Goal: Task Accomplishment & Management: Manage account settings

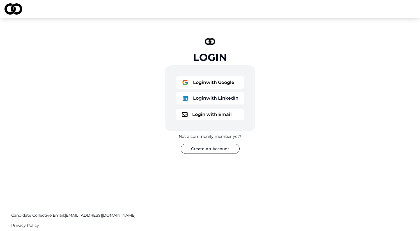
click at [217, 112] on button "Login with Email" at bounding box center [210, 114] width 68 height 11
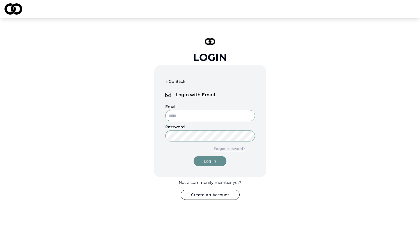
click at [204, 114] on input "Email" at bounding box center [210, 115] width 90 height 11
click at [276, 158] on div "Login ← Go Back Login with Email Email Password Forgot password? Log In Not a c…" at bounding box center [210, 119] width 168 height 180
click at [186, 115] on input "Email" at bounding box center [210, 115] width 90 height 11
click at [130, 143] on div "Login ← Go Back Login with Email Email Password Forgot password? Log In Not a c…" at bounding box center [210, 119] width 168 height 180
click at [227, 148] on button "Forgot password?" at bounding box center [229, 149] width 51 height 10
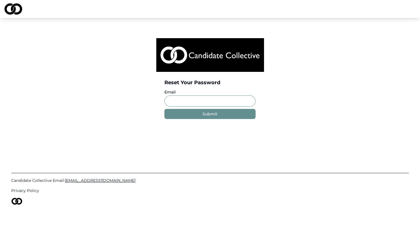
click at [184, 99] on input "Email" at bounding box center [209, 100] width 91 height 11
type input "**********"
click at [164, 109] on button "Submit" at bounding box center [209, 114] width 91 height 10
